Goal: Check status: Check status

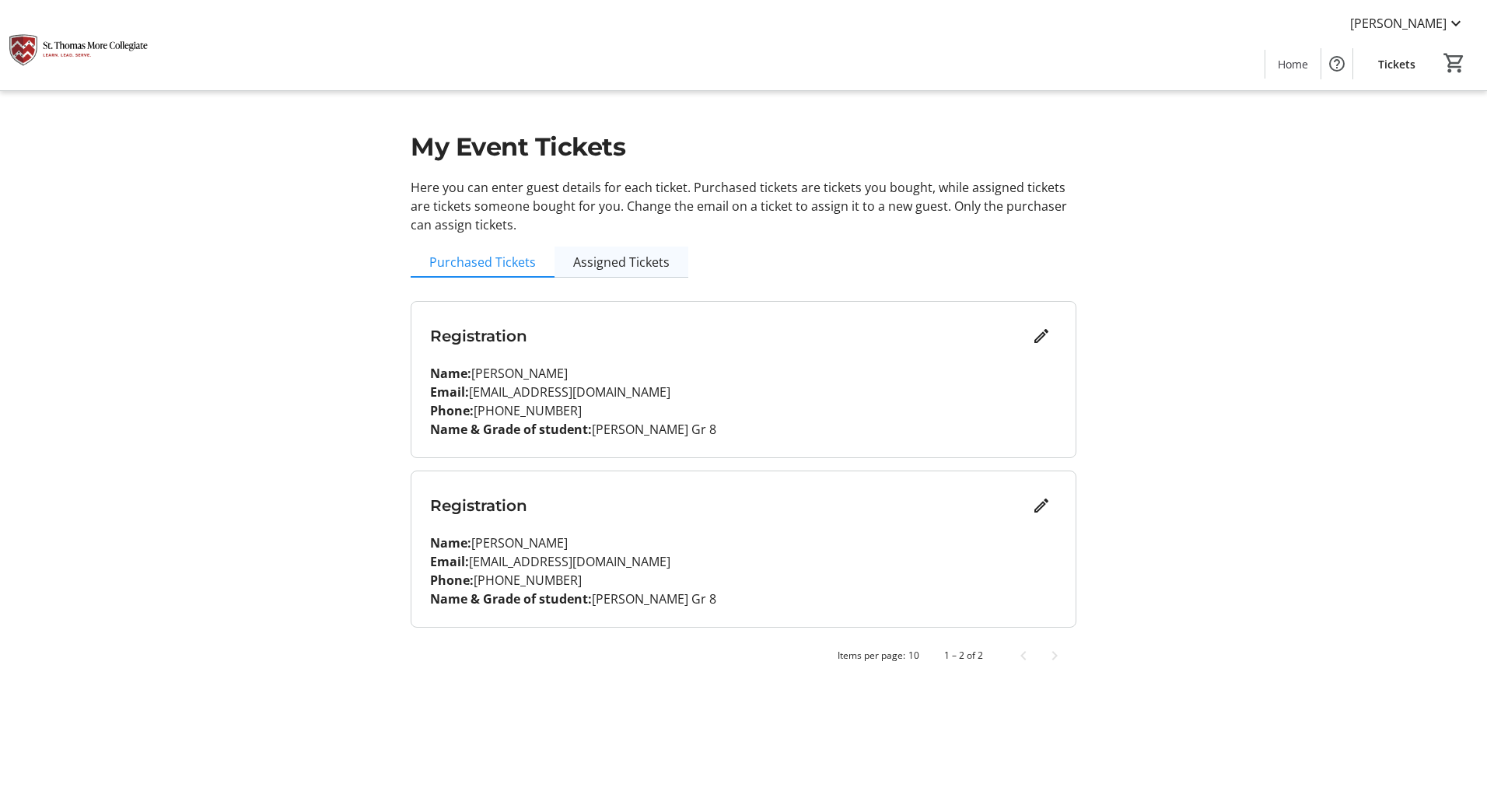
click at [594, 265] on span "Assigned Tickets" at bounding box center [621, 262] width 96 height 13
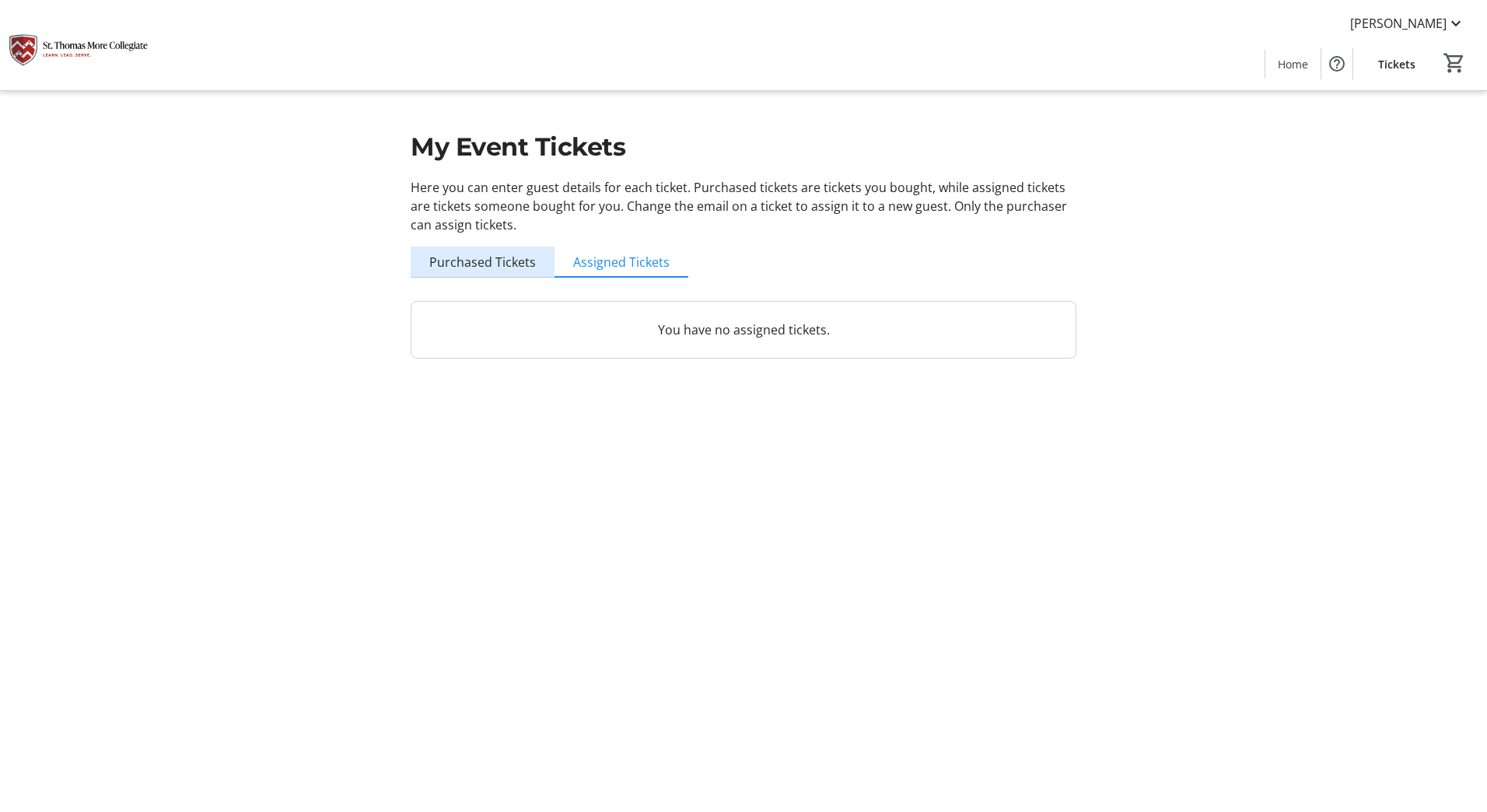
click at [487, 263] on span "Purchased Tickets" at bounding box center [483, 262] width 107 height 13
